Goal: Find specific page/section: Find specific page/section

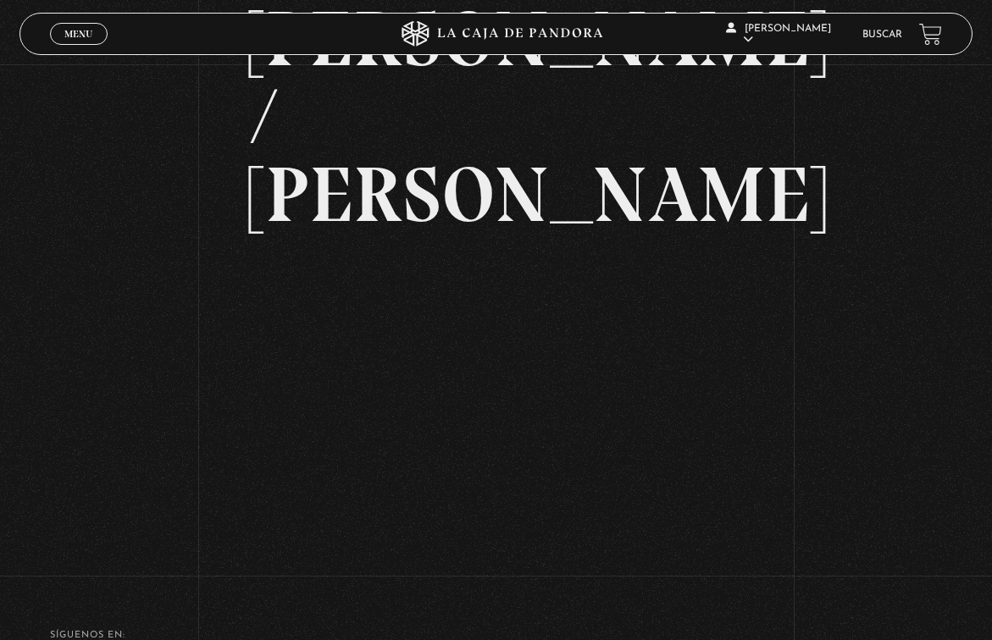
scroll to position [162, 0]
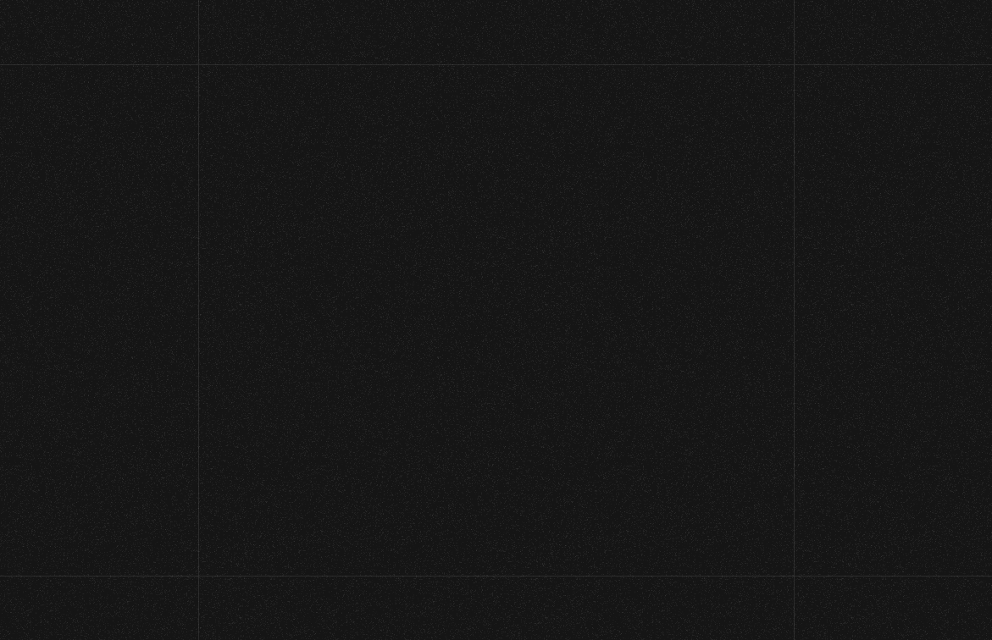
scroll to position [131, 0]
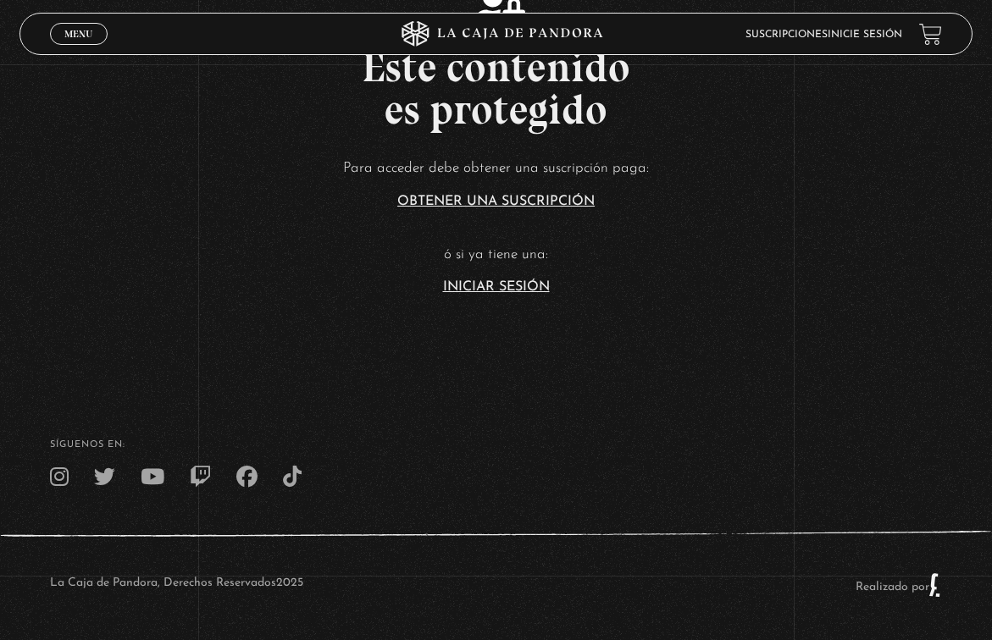
click at [529, 284] on link "Iniciar Sesión" at bounding box center [496, 287] width 107 height 14
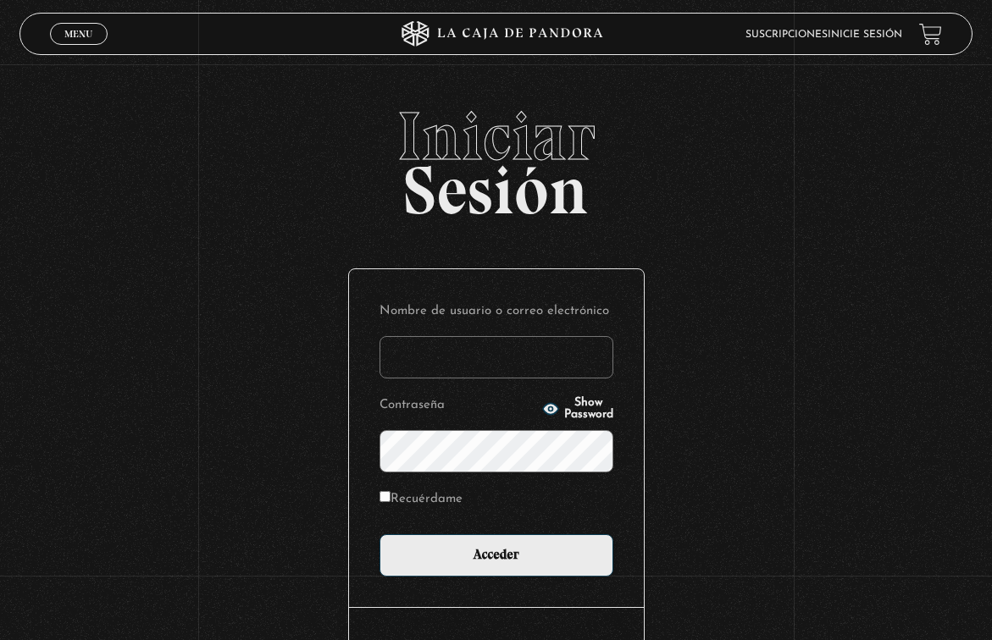
type input "[EMAIL_ADDRESS][DOMAIN_NAME]"
click at [502, 555] on input "Acceder" at bounding box center [497, 556] width 234 height 42
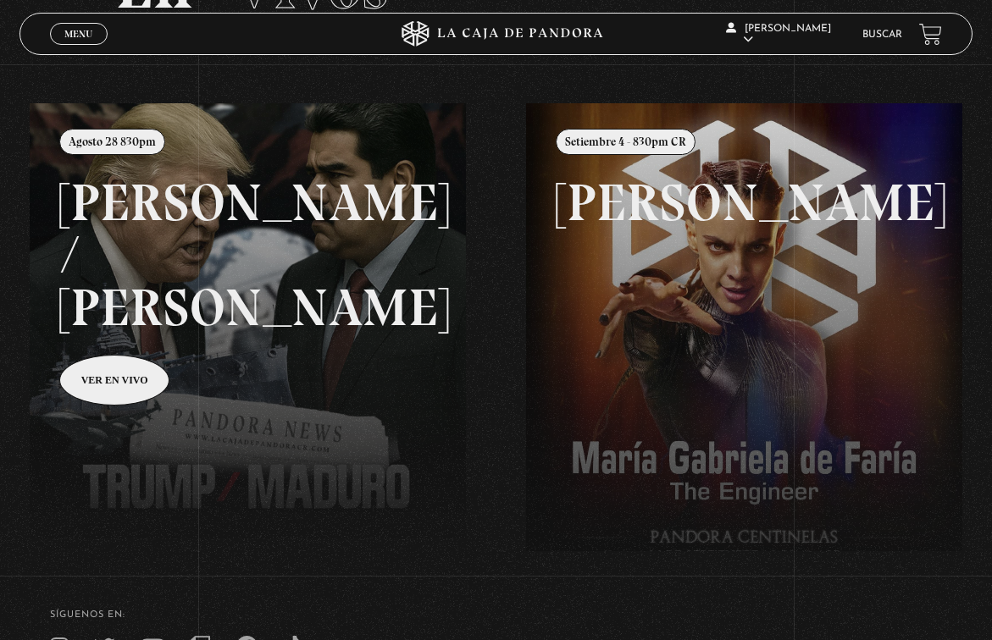
scroll to position [164, 1]
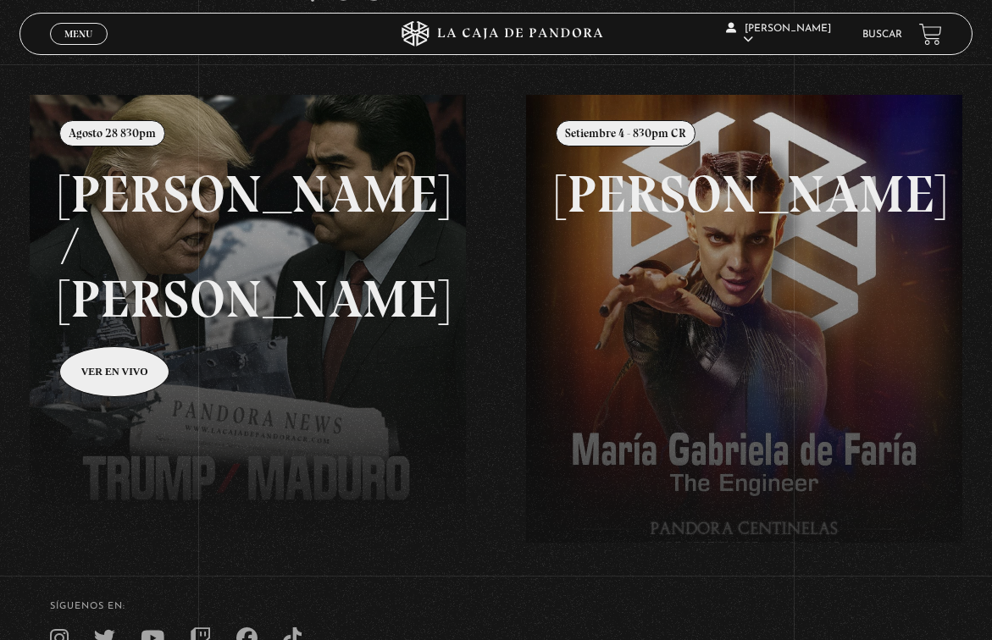
click at [150, 325] on link at bounding box center [526, 415] width 992 height 640
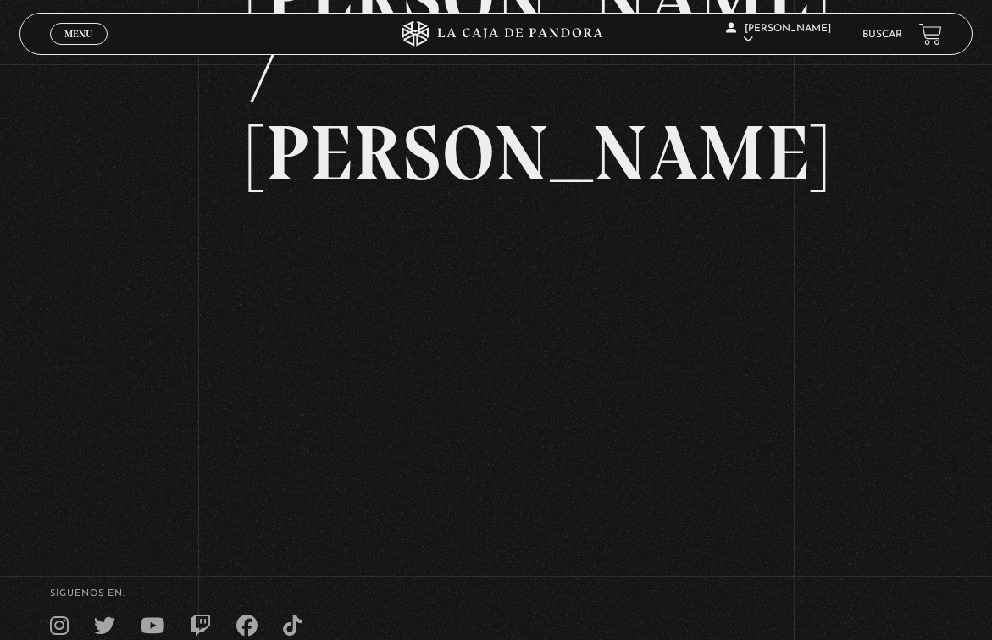
scroll to position [204, 0]
